Goal: Task Accomplishment & Management: Manage account settings

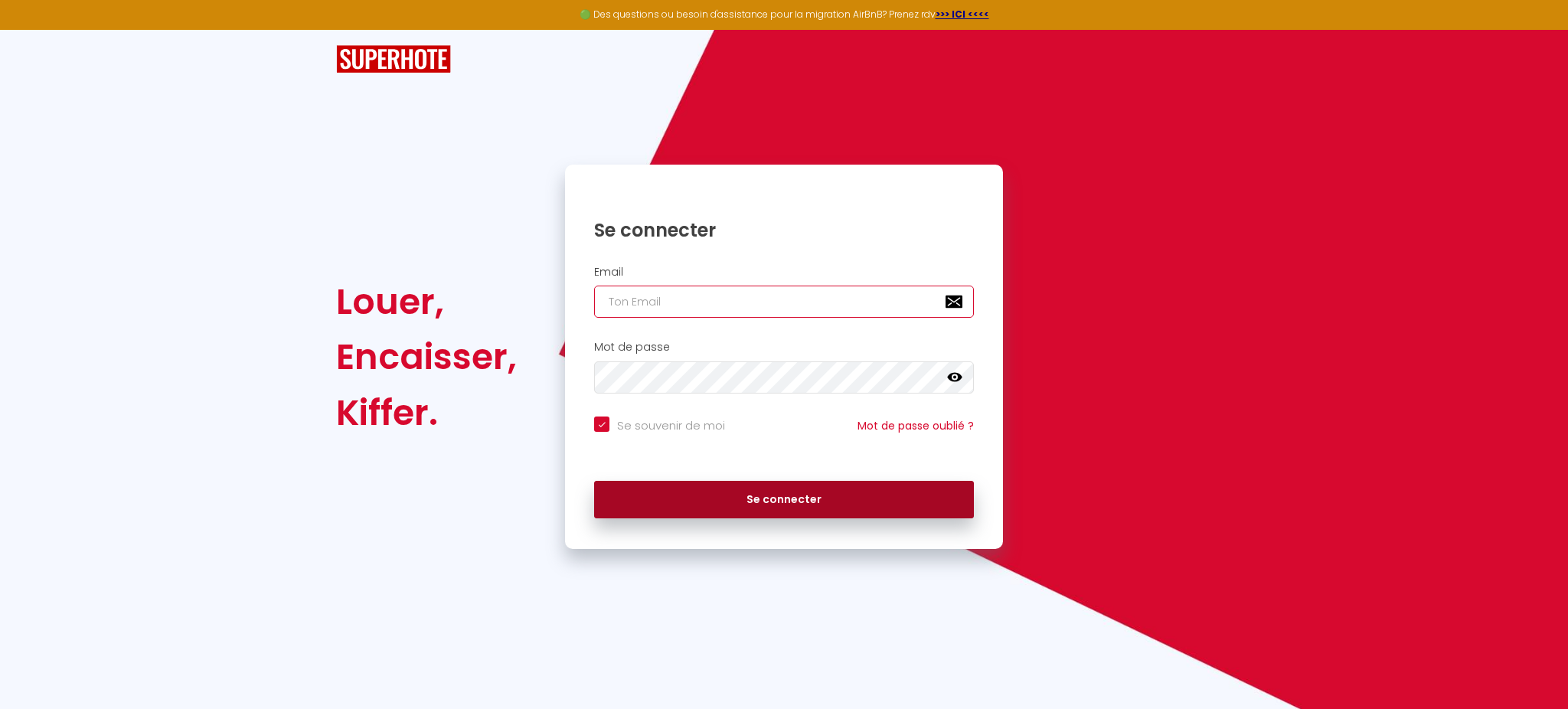
type input "[EMAIL_ADDRESS][DOMAIN_NAME]"
click at [740, 497] on button "Se connecter" at bounding box center [784, 499] width 379 height 39
checkbox input "true"
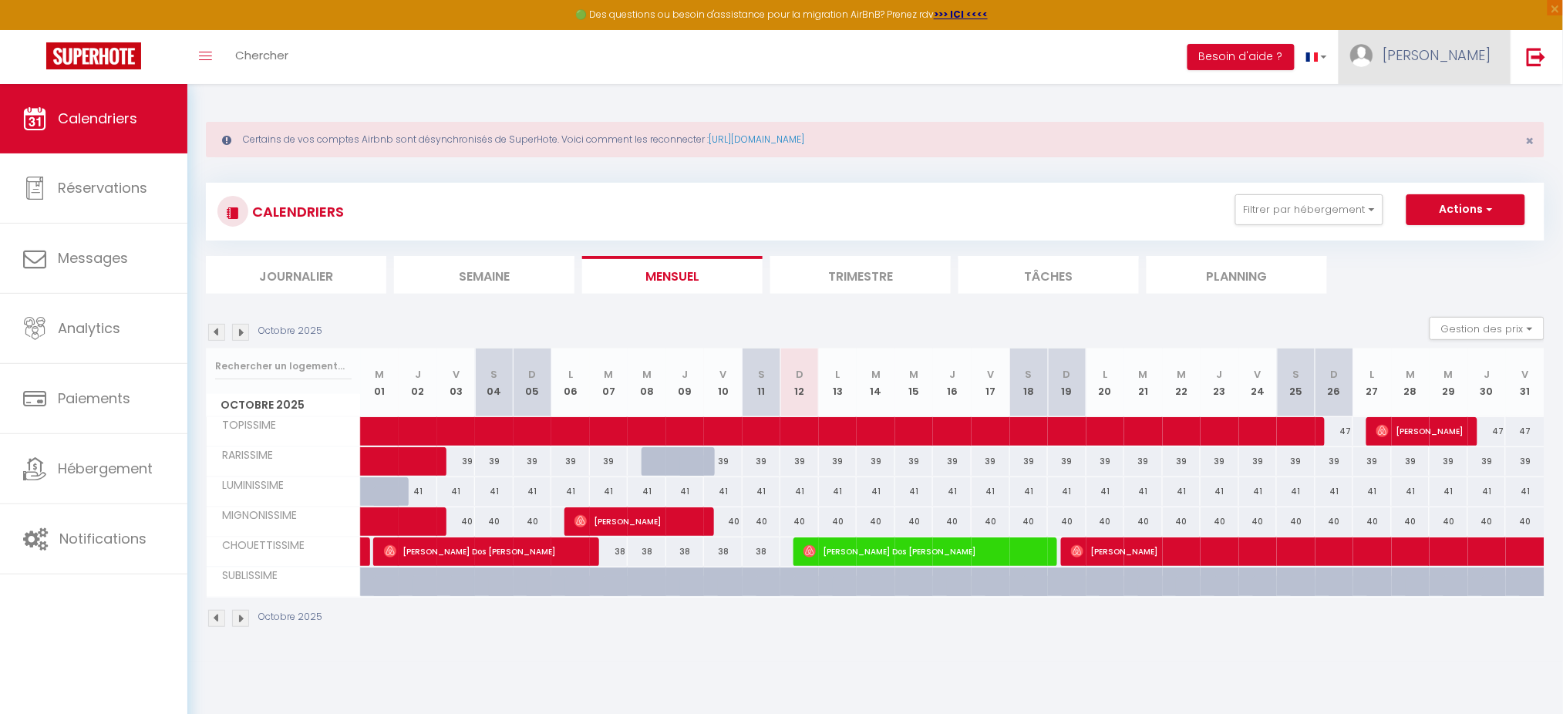
click at [1477, 61] on span "[PERSON_NAME]" at bounding box center [1437, 54] width 108 height 19
click at [1458, 105] on link "Paramètres" at bounding box center [1448, 107] width 114 height 26
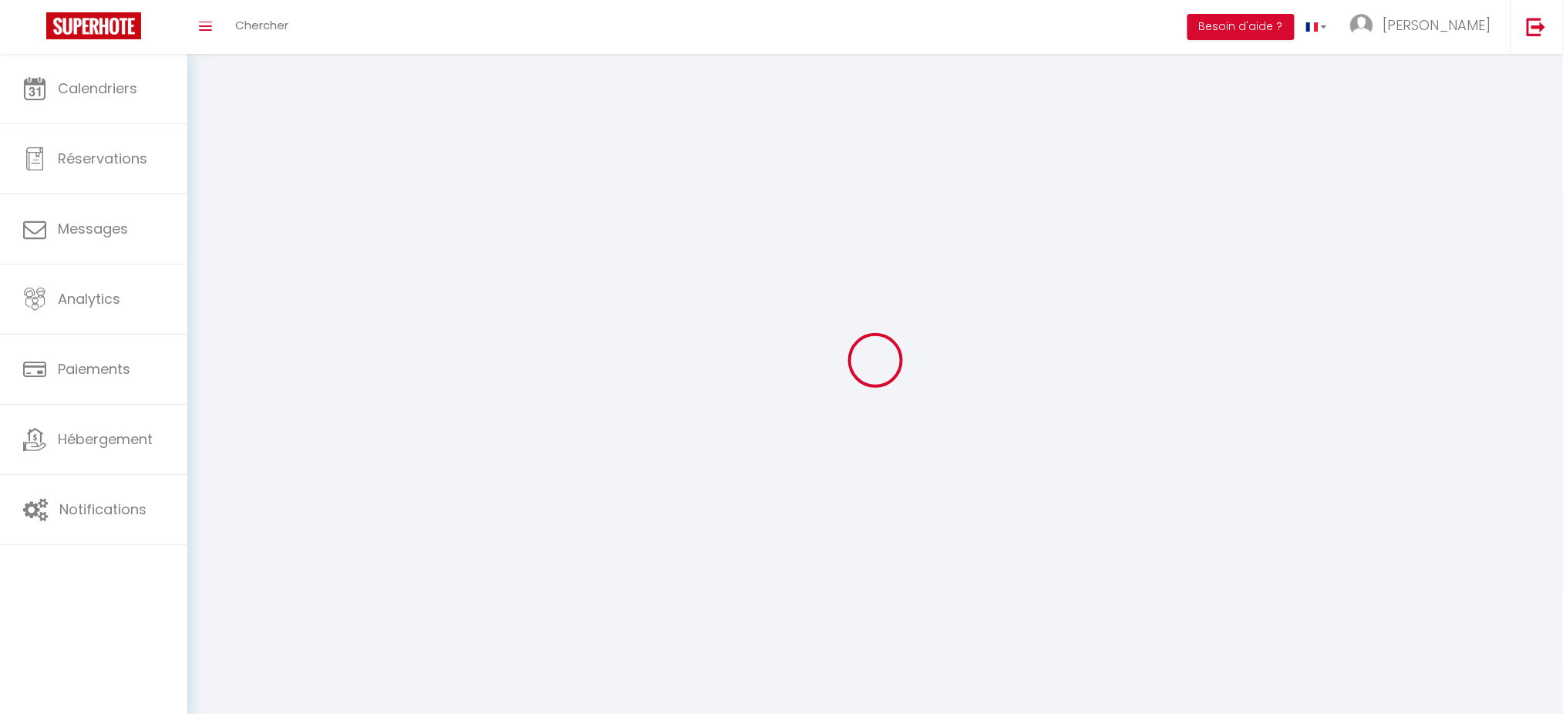
type input "[PERSON_NAME]"
type input "Torret"
type input "0633409716"
type input "[STREET_ADDRESS]"
type input "69140"
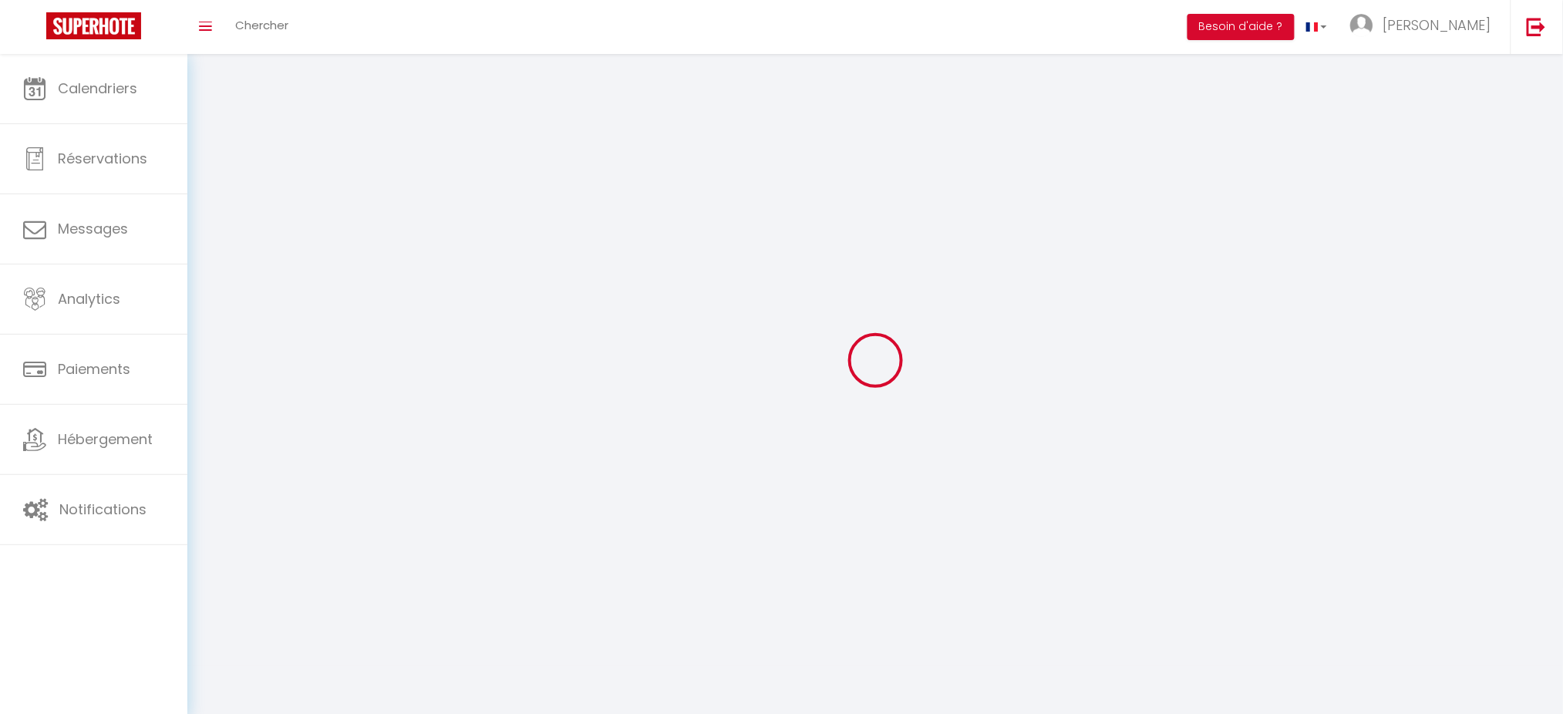
type input "Rillieux la Pape"
type input "jJI07VbWAnUV1w5BCJsqhaJSY"
type input "XLNY5rY3hV3XnJ6A6Ao4R9vVs"
type input "jJI07VbWAnUV1w5BCJsqhaJSY"
type input "XLNY5rY3hV3XnJ6A6Ao4R9vVs"
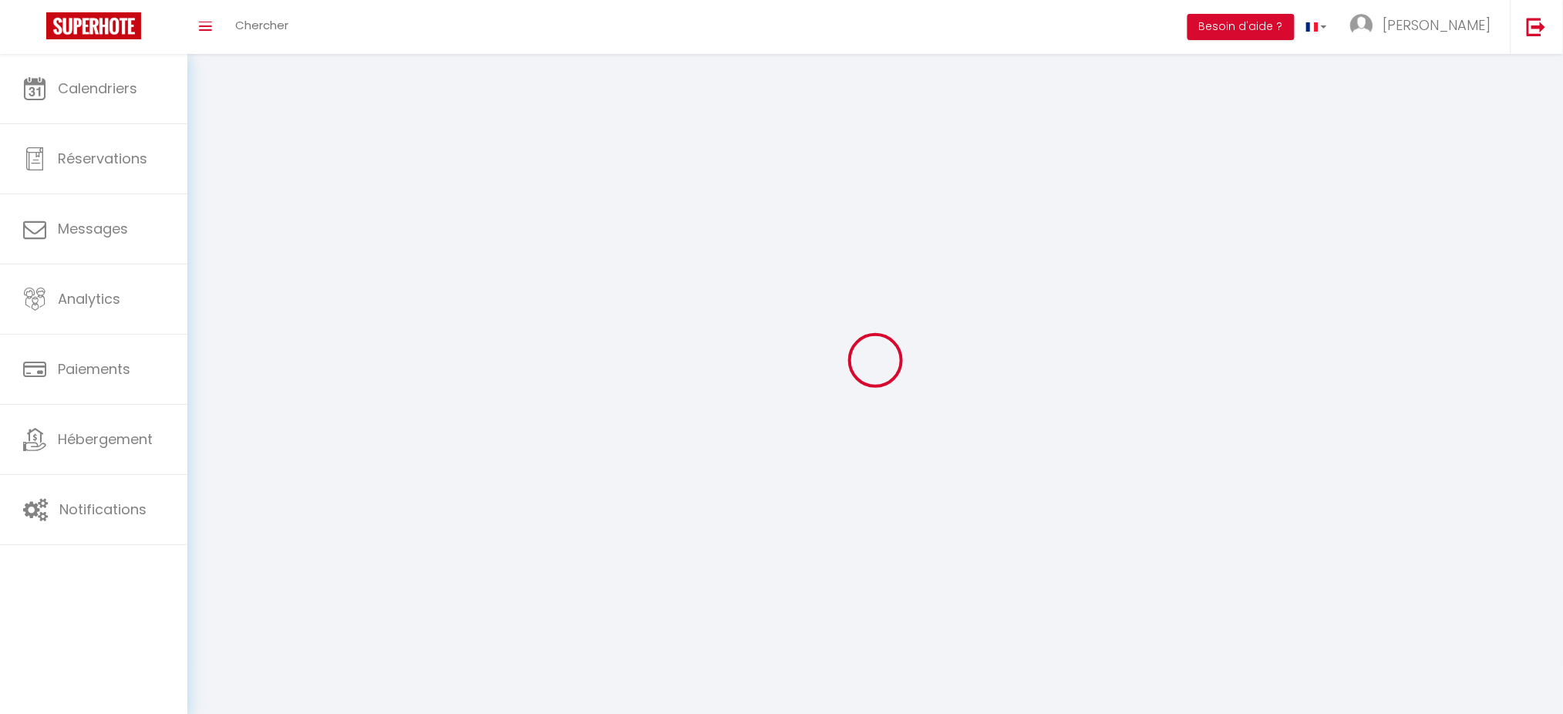
type input "[URL][DOMAIN_NAME]"
select select "28"
select select "fr"
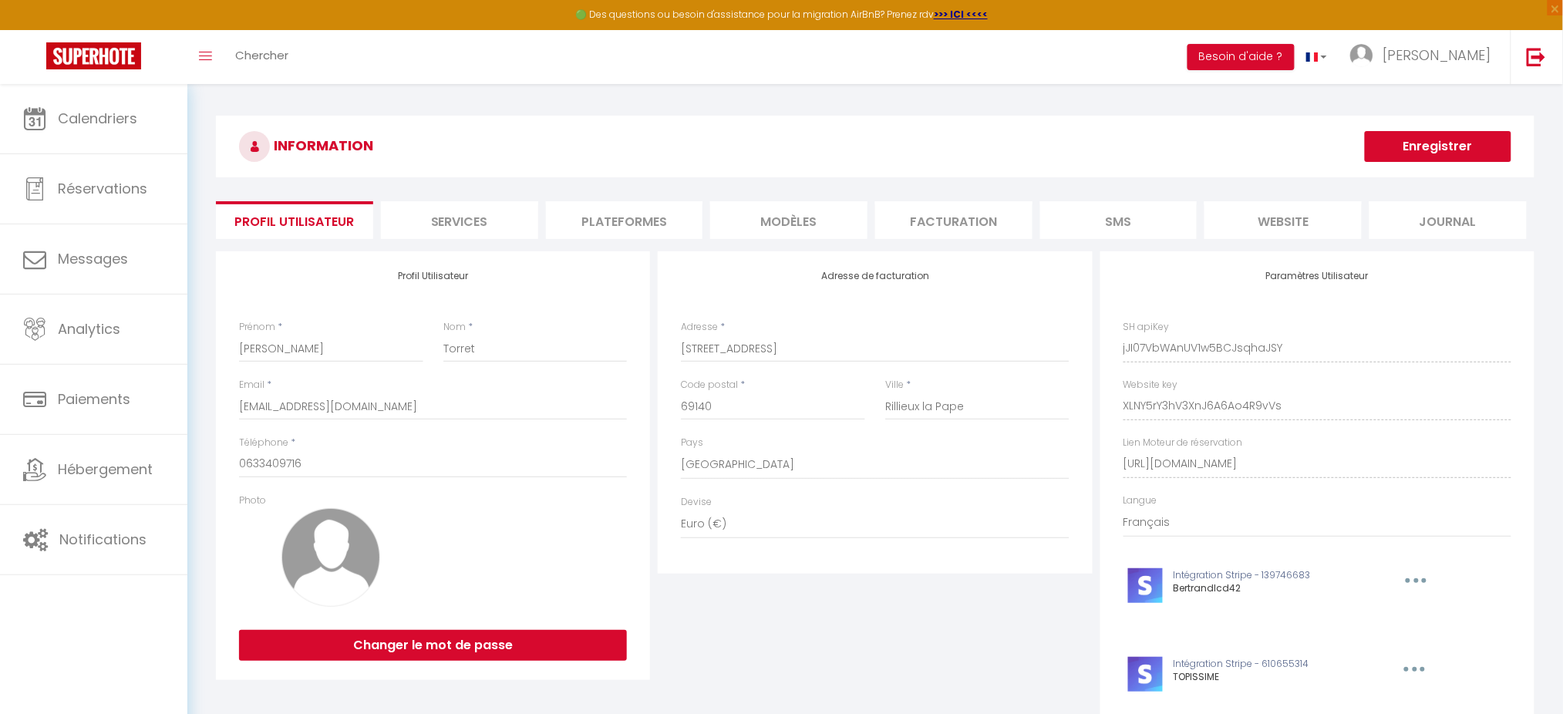
click at [610, 220] on li "Plateformes" at bounding box center [624, 220] width 157 height 38
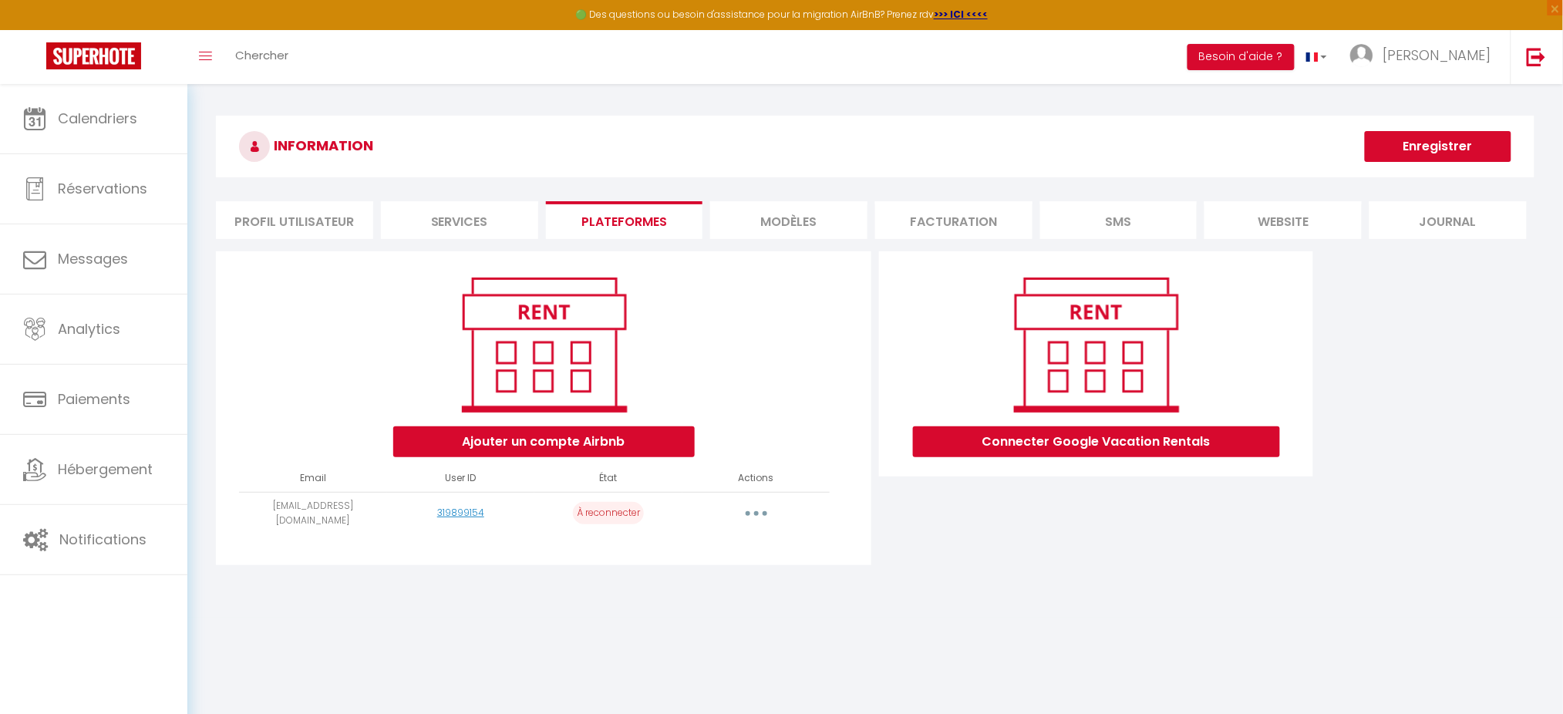
click at [749, 513] on button "button" at bounding box center [756, 513] width 43 height 25
click at [715, 601] on link "Reconnecter le compte" at bounding box center [688, 603] width 170 height 26
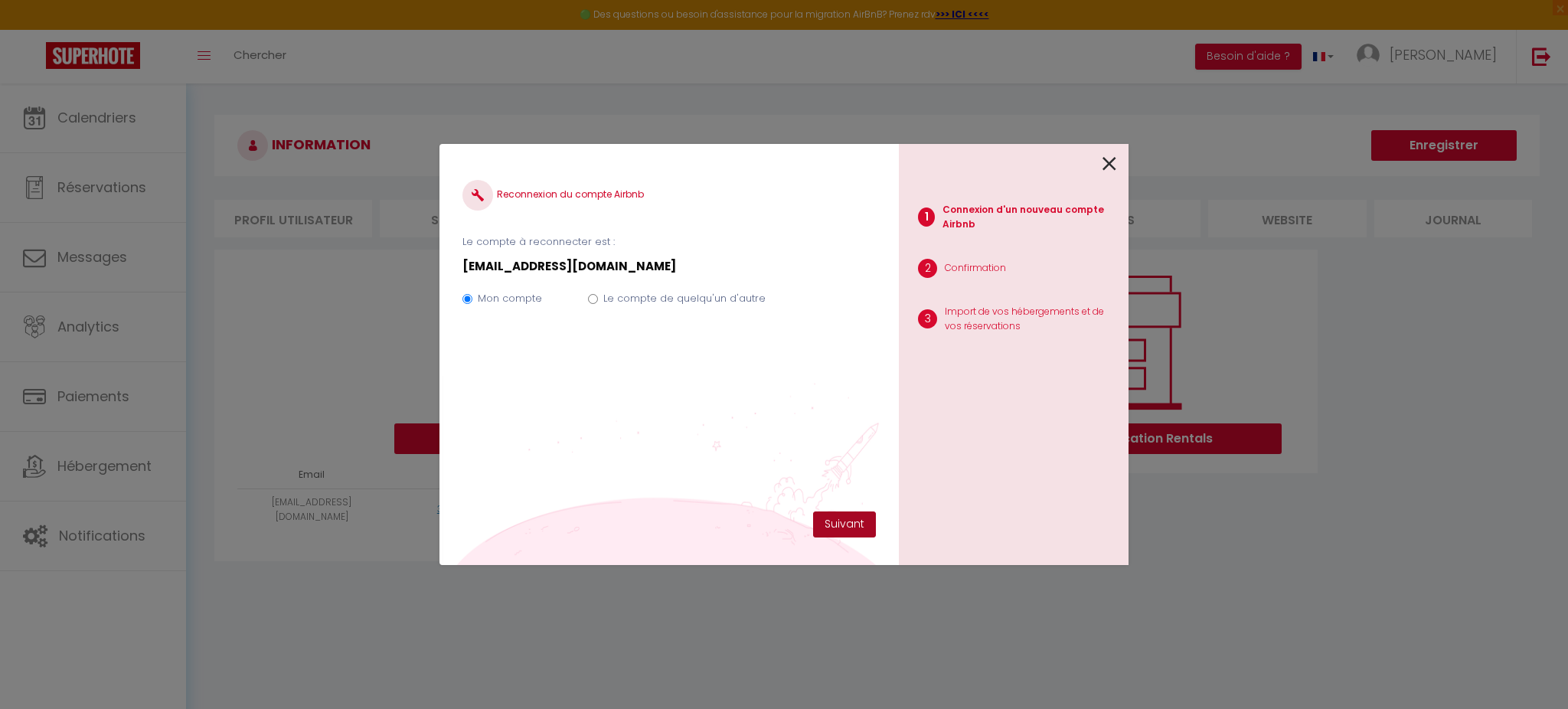
click at [837, 521] on button "Suivant" at bounding box center [844, 524] width 63 height 26
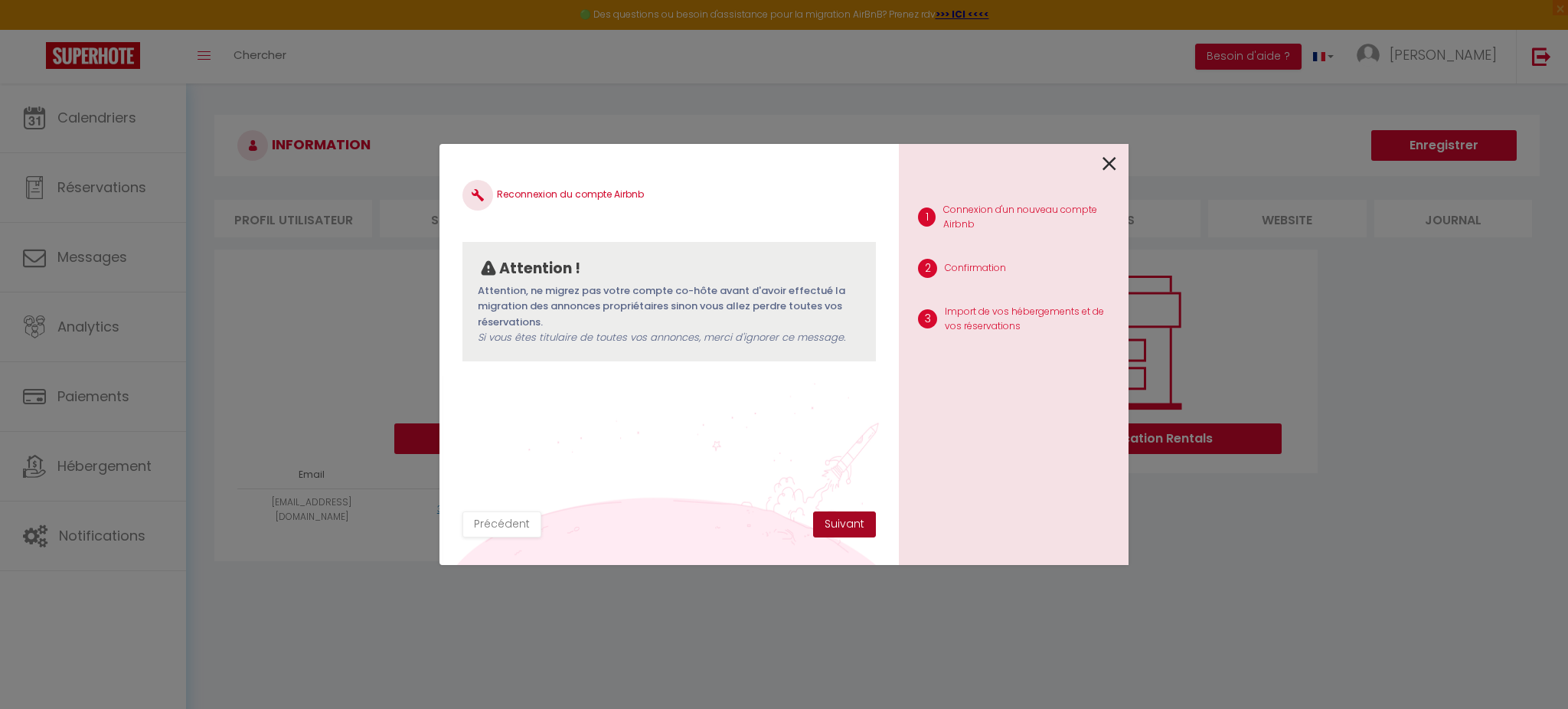
click at [837, 521] on button "Suivant" at bounding box center [844, 524] width 63 height 26
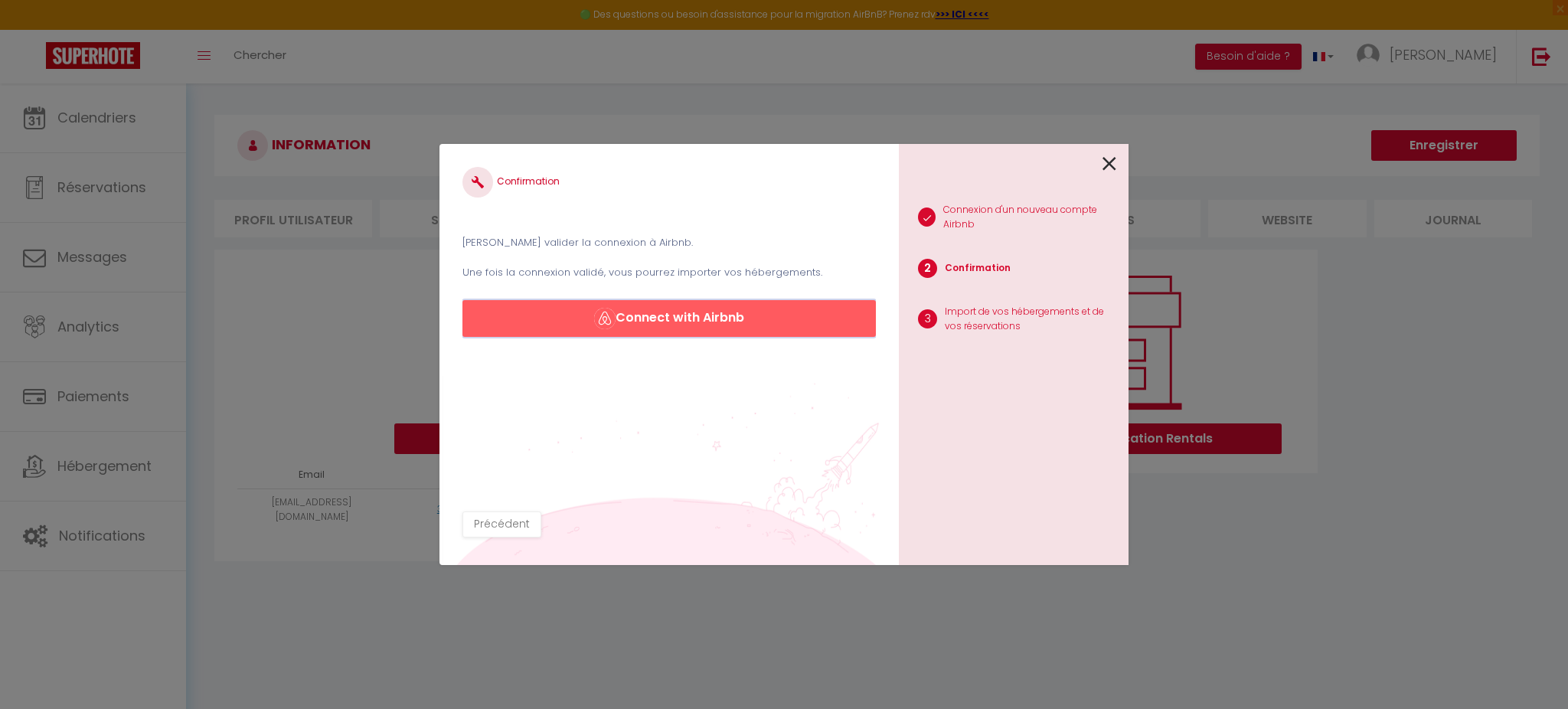
click at [659, 314] on button "Connect with Airbnb" at bounding box center [669, 318] width 413 height 37
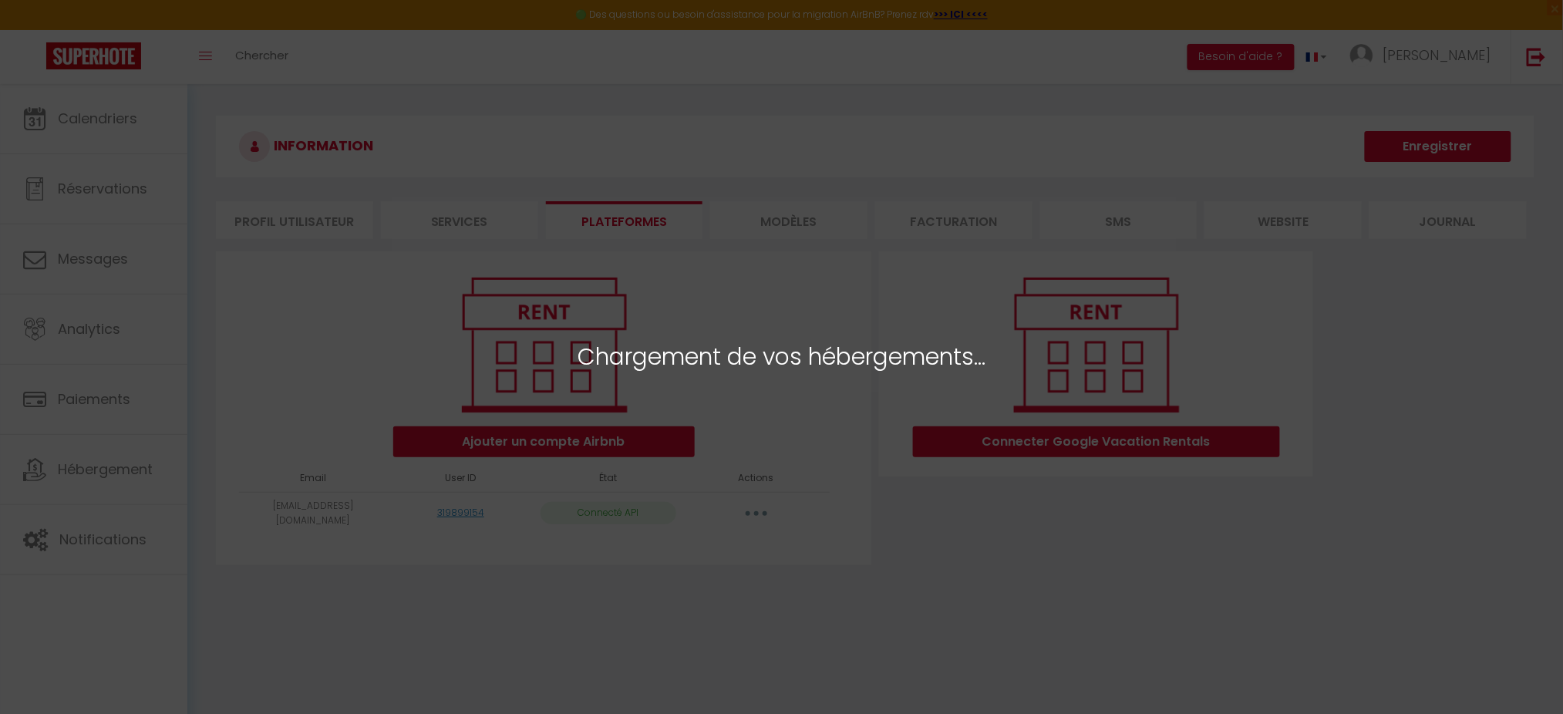
select select "1084"
select select "5179"
select select "14370"
select select
select select "24755"
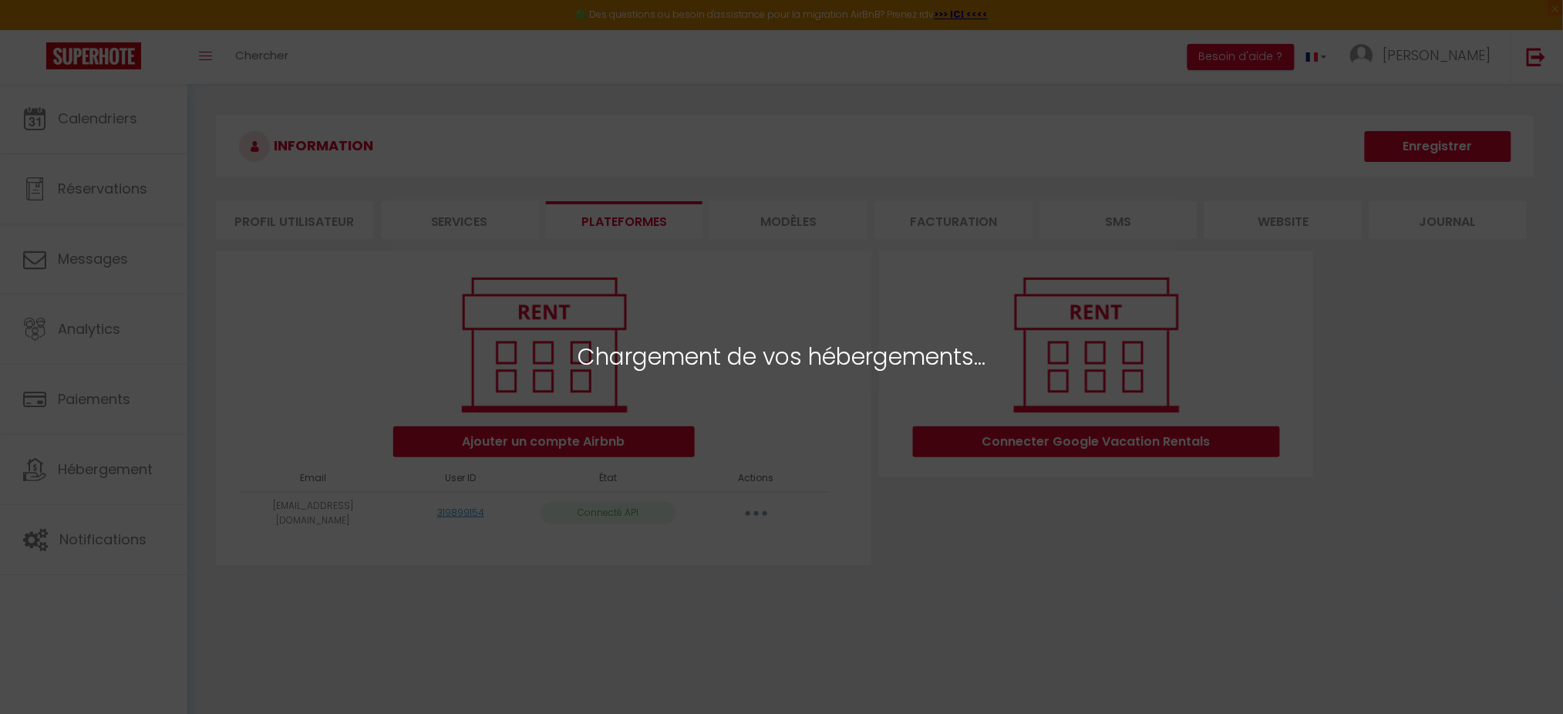
select select "25637"
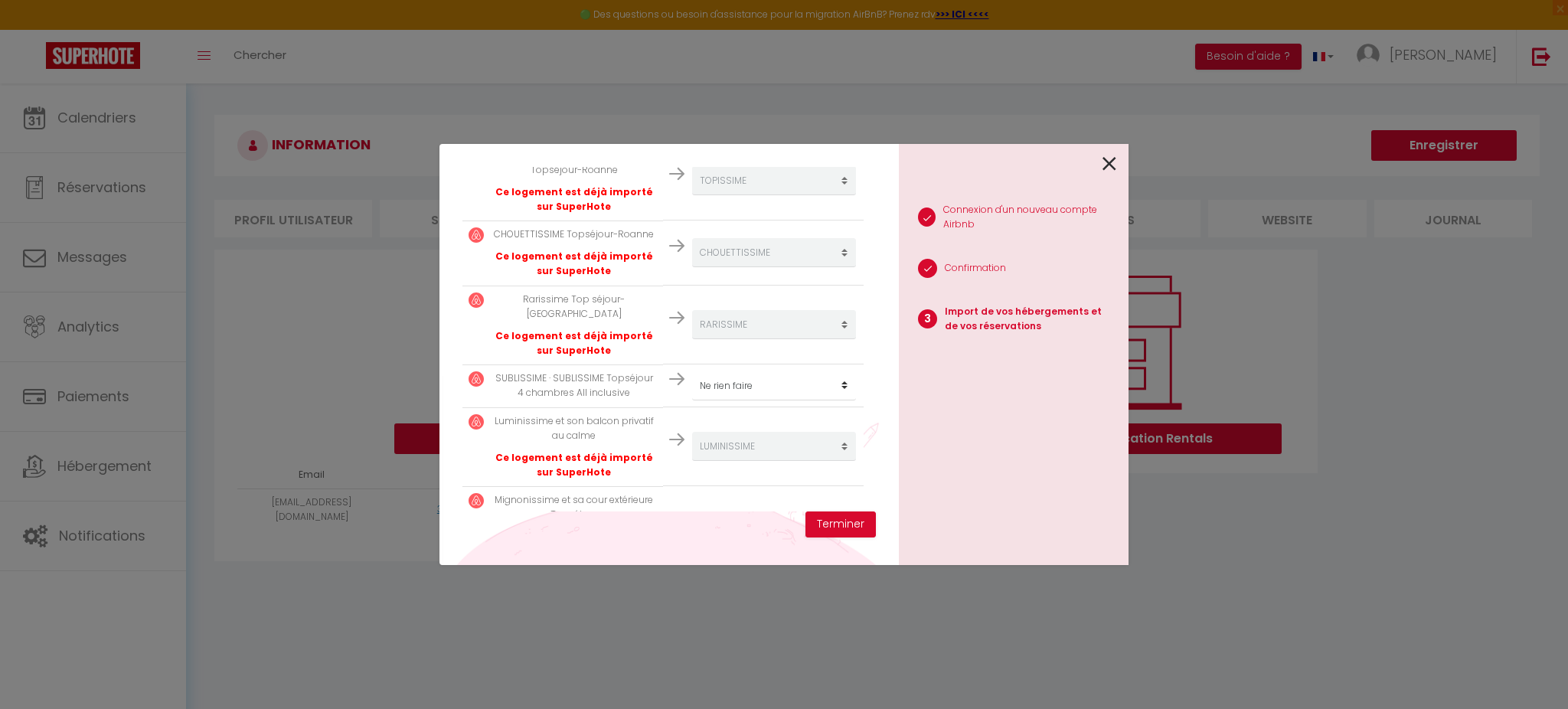
scroll to position [390, 0]
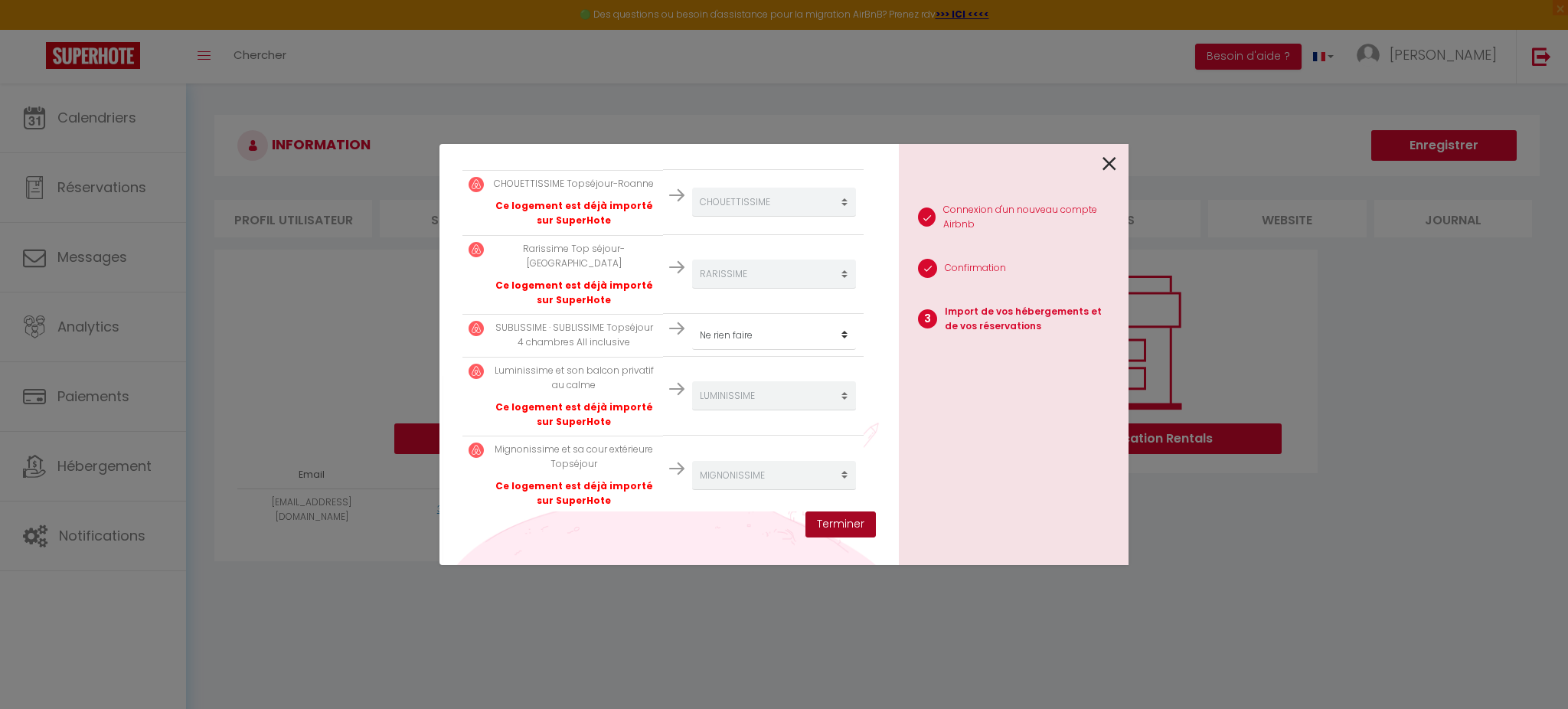
click at [823, 520] on button "Terminer" at bounding box center [840, 524] width 71 height 26
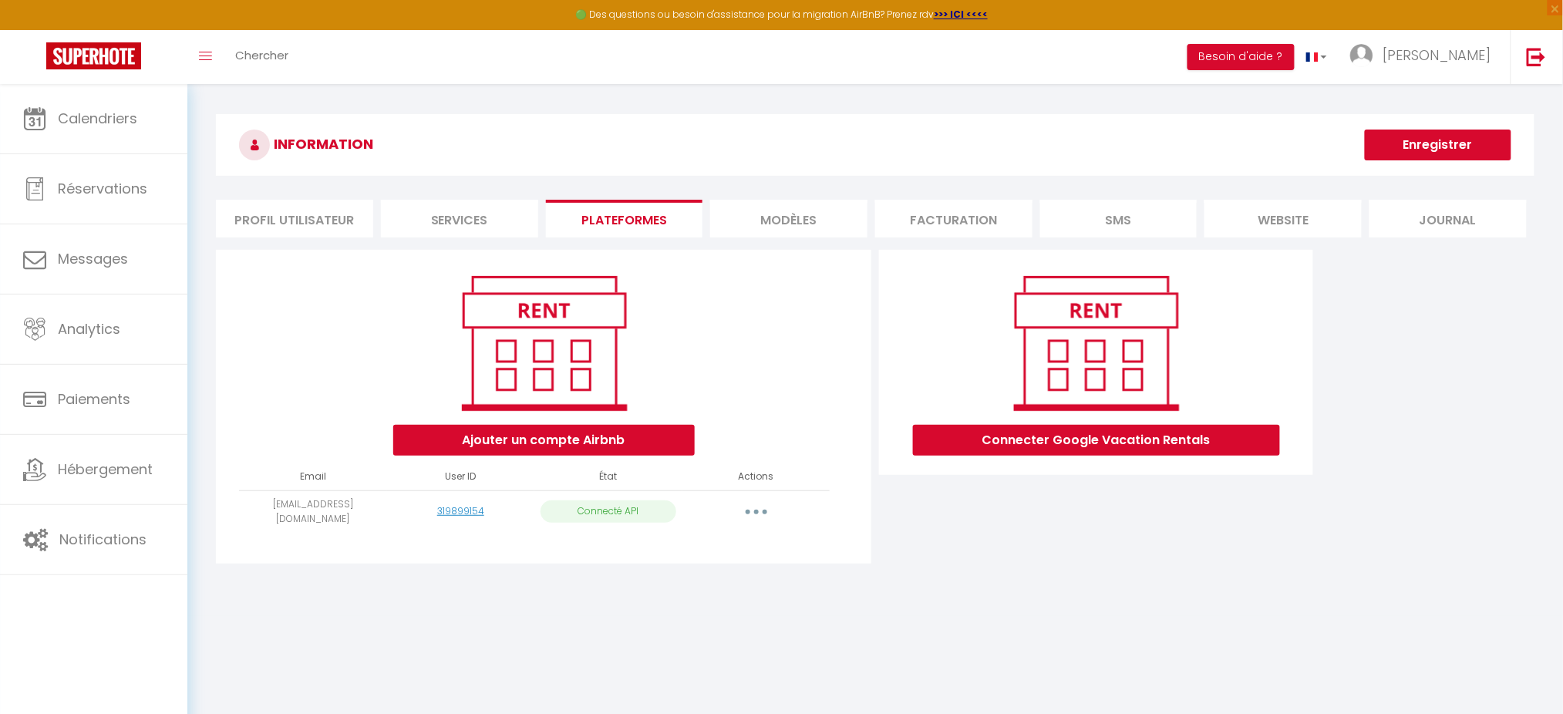
scroll to position [0, 0]
